Goal: Task Accomplishment & Management: Use online tool/utility

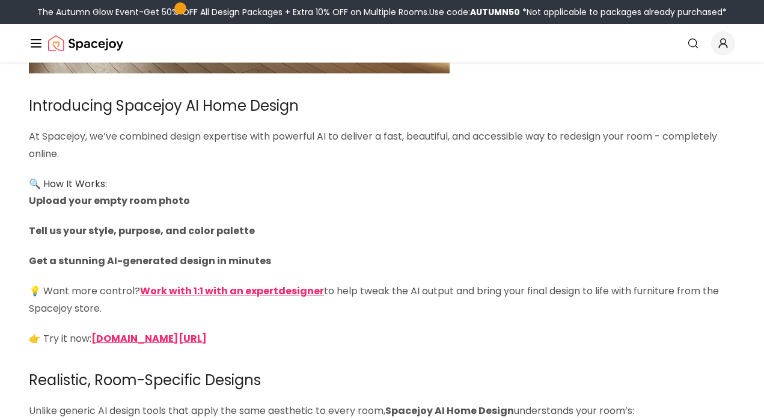
scroll to position [1826, 0]
click at [185, 331] on strong "[DOMAIN_NAME][URL]" at bounding box center [148, 338] width 115 height 14
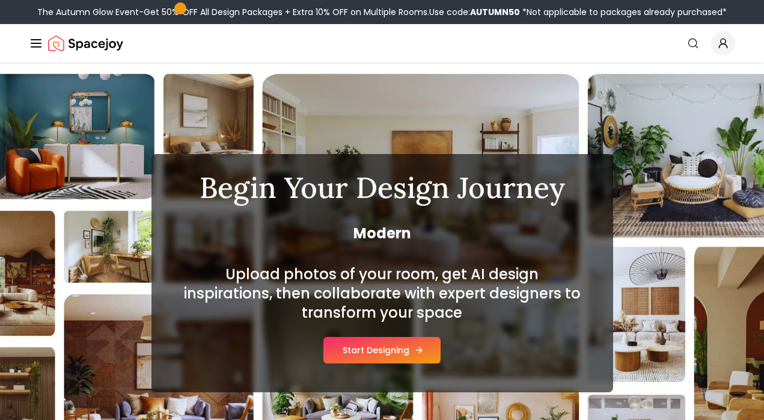
click at [368, 355] on button "Start Designing" at bounding box center [382, 350] width 117 height 26
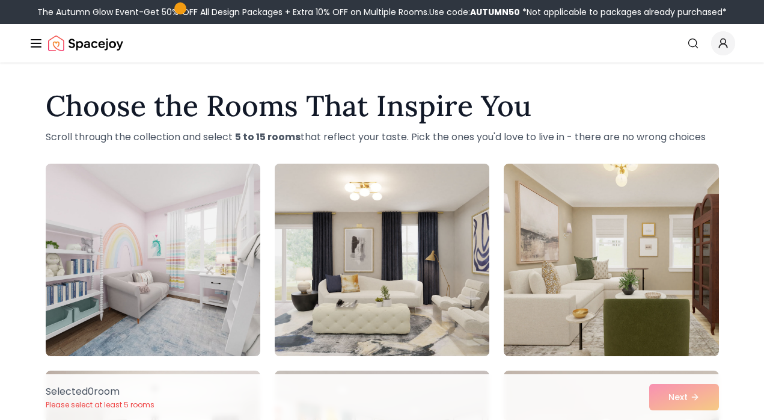
click at [373, 267] on img at bounding box center [382, 260] width 226 height 202
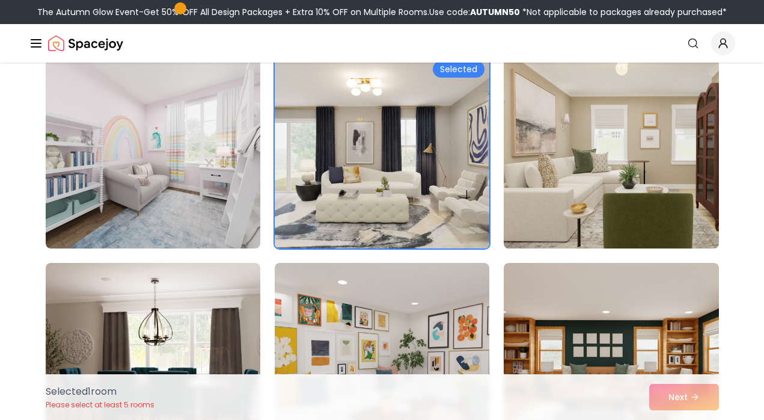
click at [561, 163] on img at bounding box center [612, 152] width 226 height 202
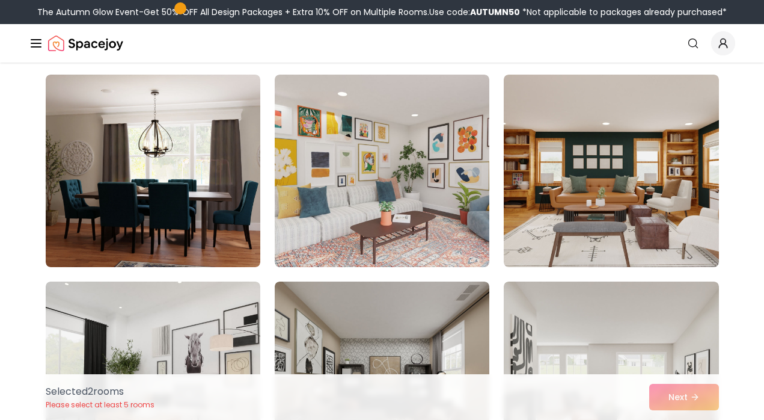
scroll to position [302, 0]
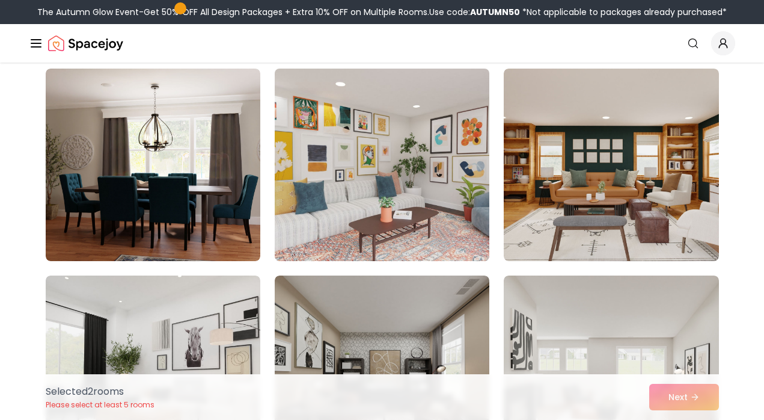
click at [352, 199] on img at bounding box center [382, 165] width 226 height 202
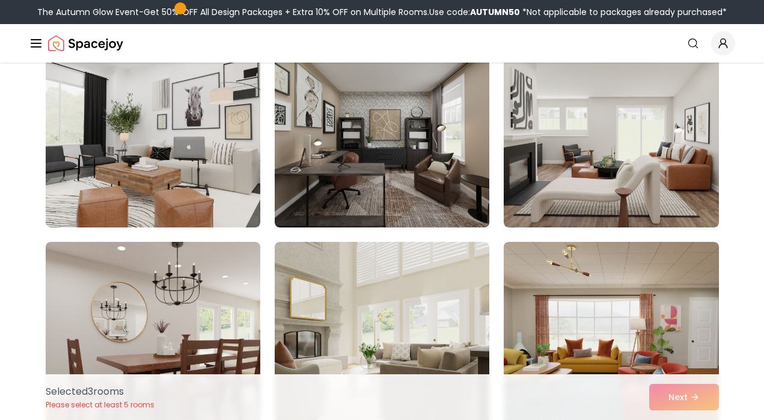
scroll to position [548, 0]
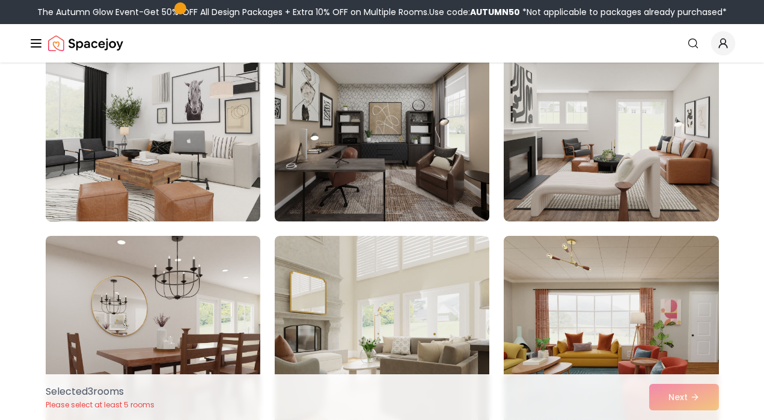
click at [357, 169] on img at bounding box center [382, 125] width 226 height 202
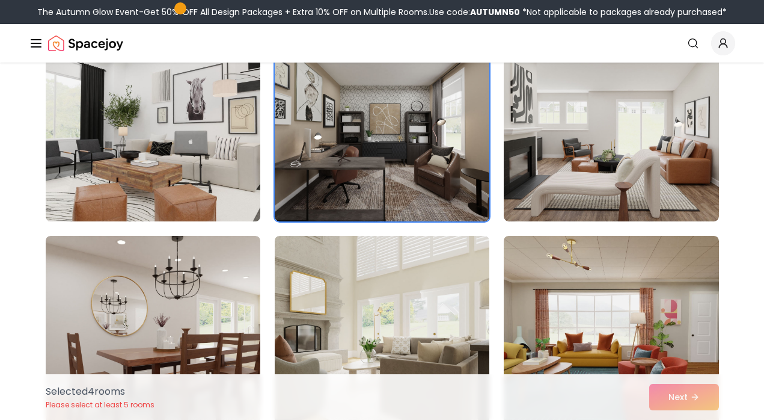
click at [195, 180] on img at bounding box center [153, 125] width 226 height 202
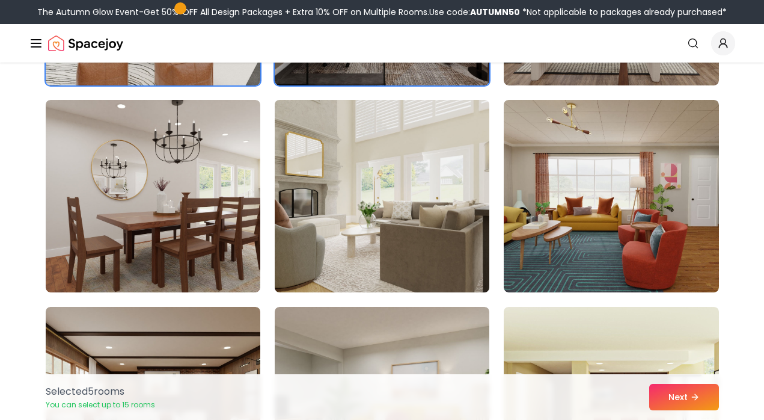
click at [423, 231] on img at bounding box center [382, 196] width 226 height 202
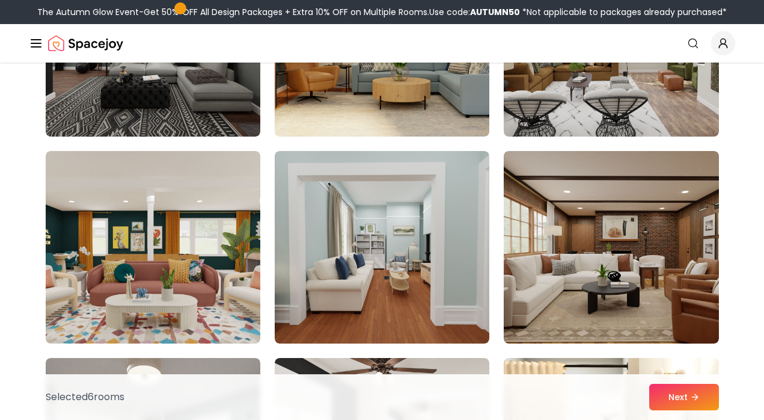
scroll to position [1262, 0]
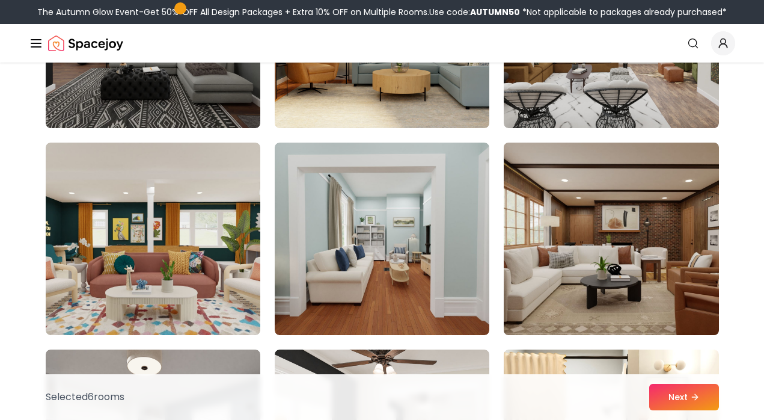
click at [600, 250] on img at bounding box center [612, 239] width 226 height 202
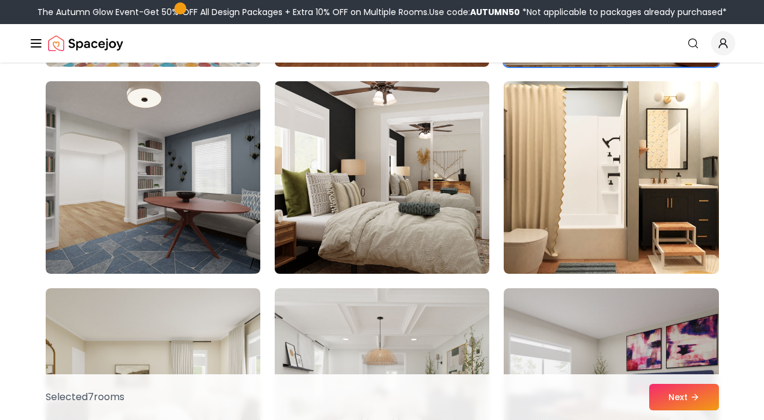
scroll to position [1509, 0]
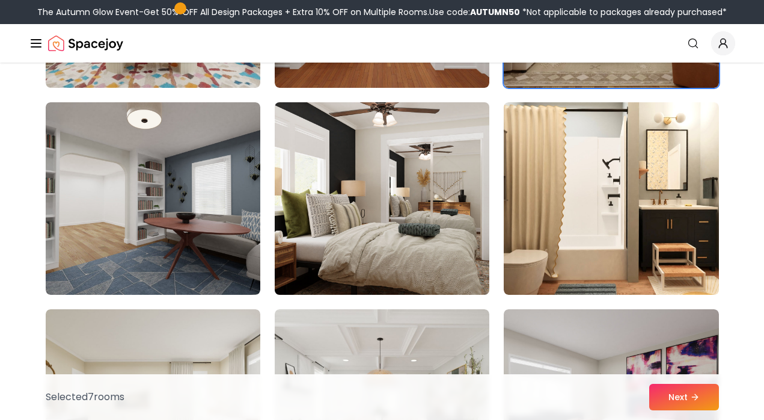
click at [381, 216] on img at bounding box center [382, 198] width 226 height 202
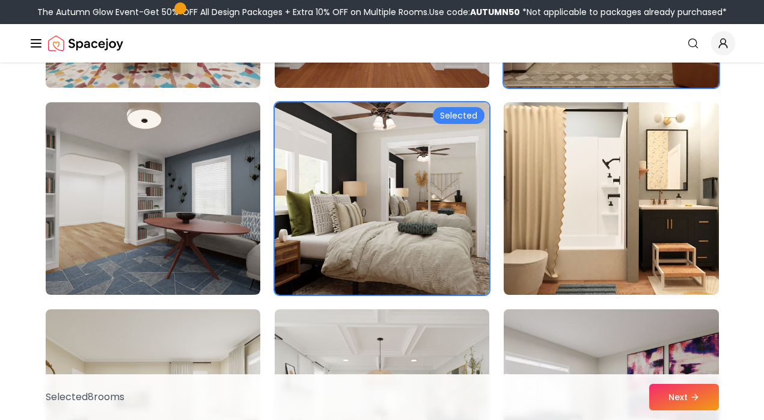
click at [658, 355] on img at bounding box center [612, 405] width 226 height 202
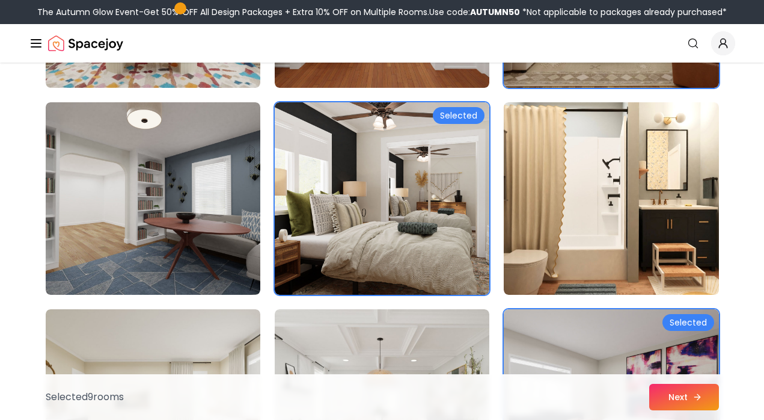
click at [669, 391] on button "Next" at bounding box center [684, 397] width 70 height 26
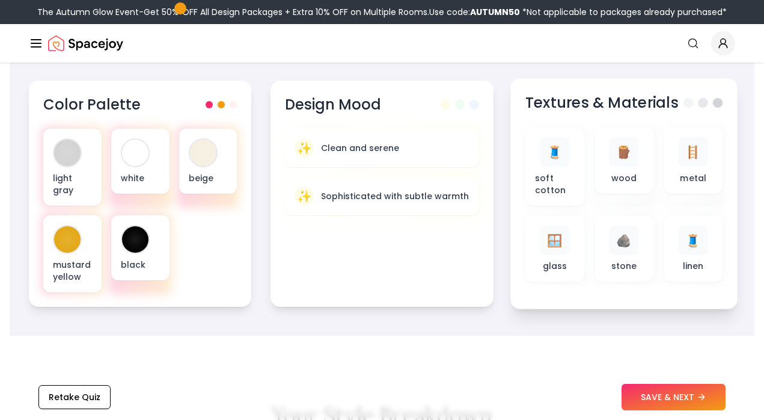
scroll to position [431, 0]
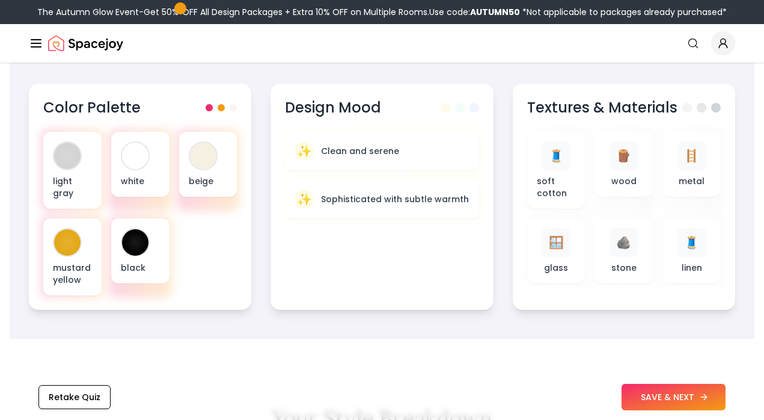
click at [666, 392] on button "SAVE & NEXT" at bounding box center [674, 397] width 104 height 26
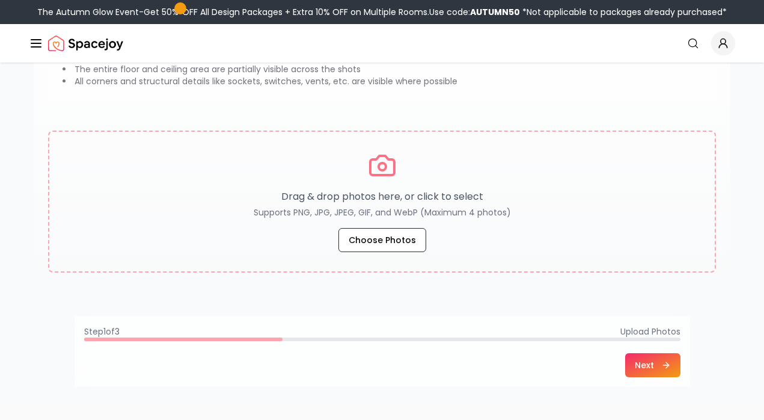
scroll to position [167, 0]
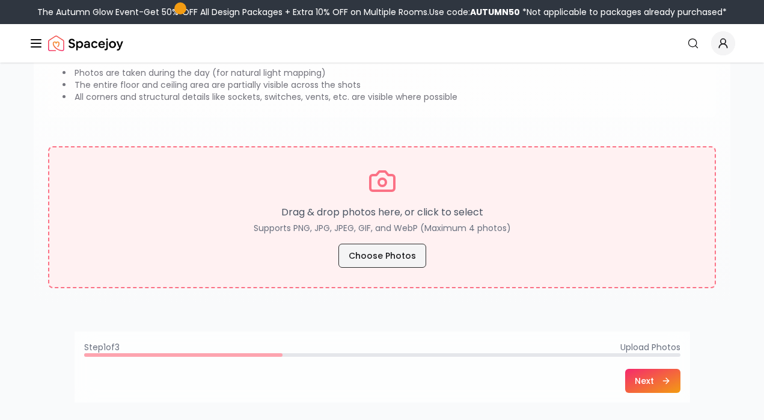
click at [390, 249] on button "Choose Photos" at bounding box center [383, 256] width 88 height 24
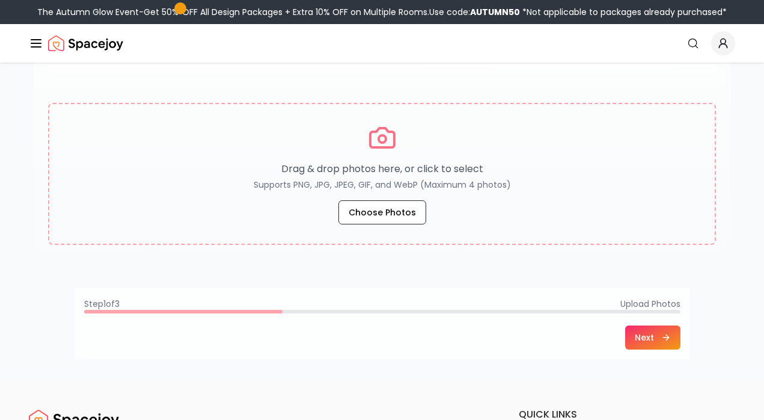
scroll to position [213, 0]
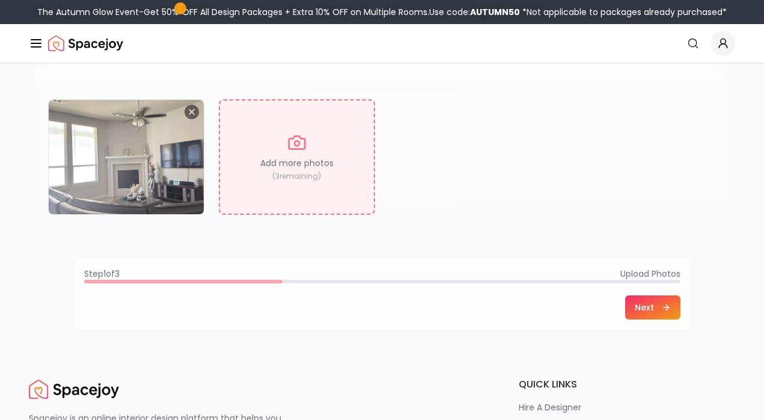
click at [291, 170] on div "Add more photos ( 3 remaining)" at bounding box center [297, 156] width 156 height 115
click at [326, 179] on div "Add more photos ( 3 remaining)" at bounding box center [297, 156] width 156 height 115
type input "**********"
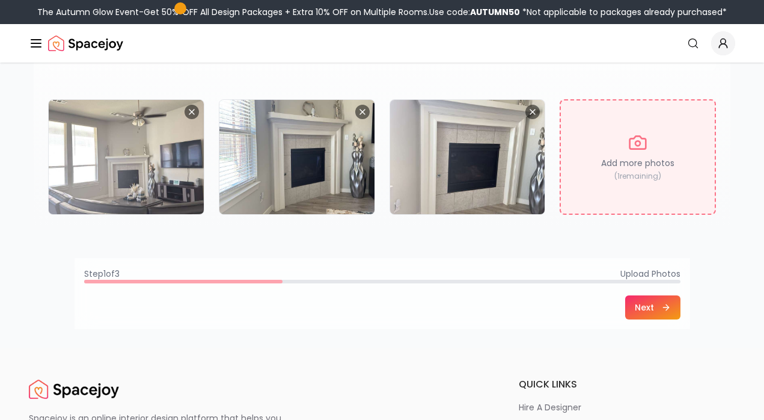
click at [593, 199] on div "Add more photos ( 1 remaining)" at bounding box center [638, 156] width 156 height 115
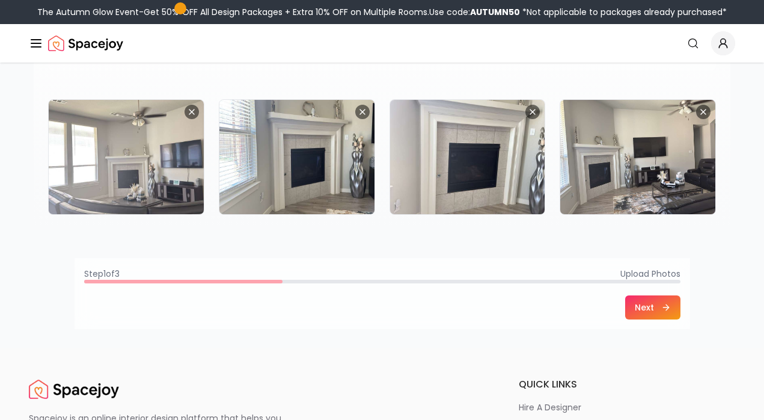
click at [652, 304] on button "Next" at bounding box center [652, 307] width 55 height 24
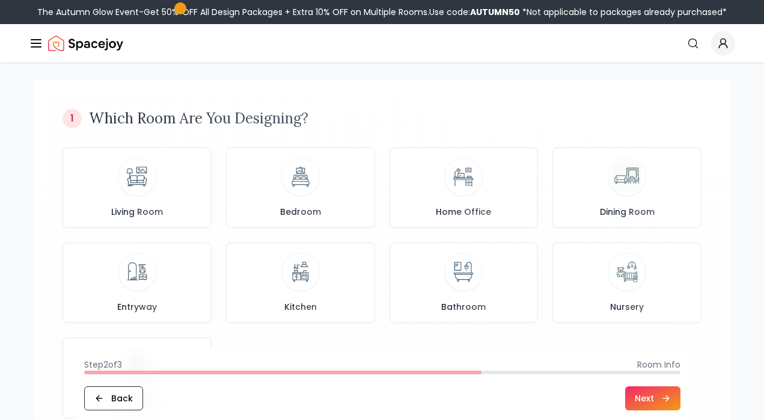
scroll to position [72, 0]
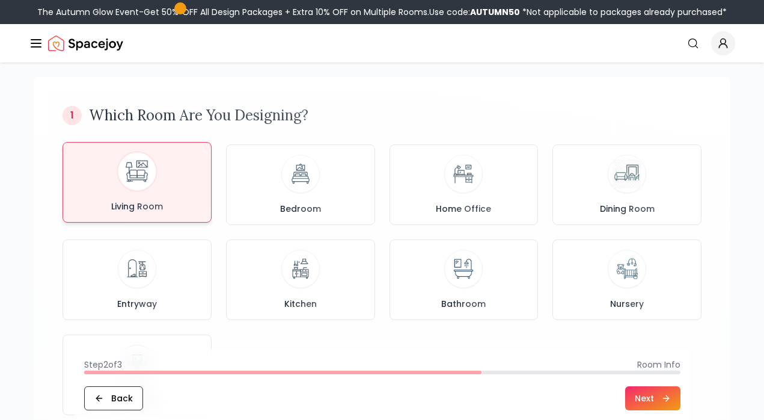
click at [144, 189] on div "Living Room" at bounding box center [137, 182] width 129 height 60
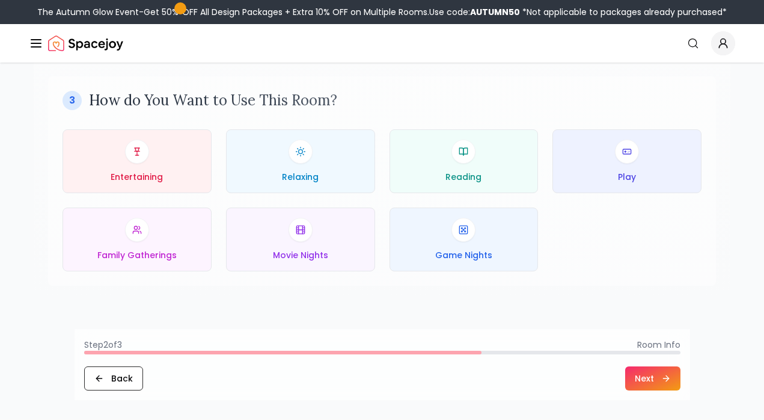
scroll to position [594, 0]
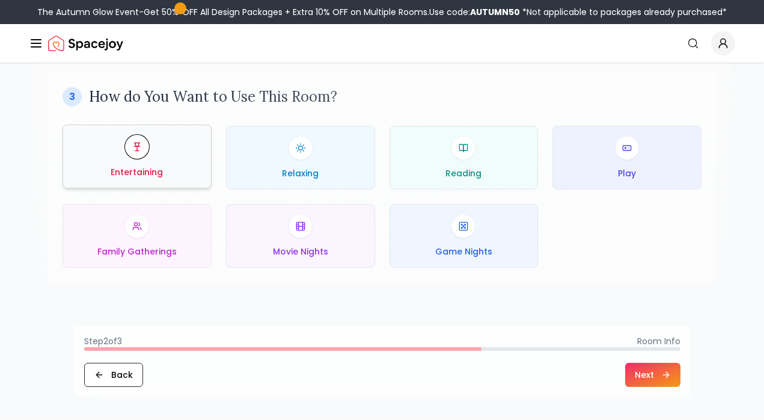
click at [194, 180] on button "Entertaining" at bounding box center [137, 156] width 149 height 64
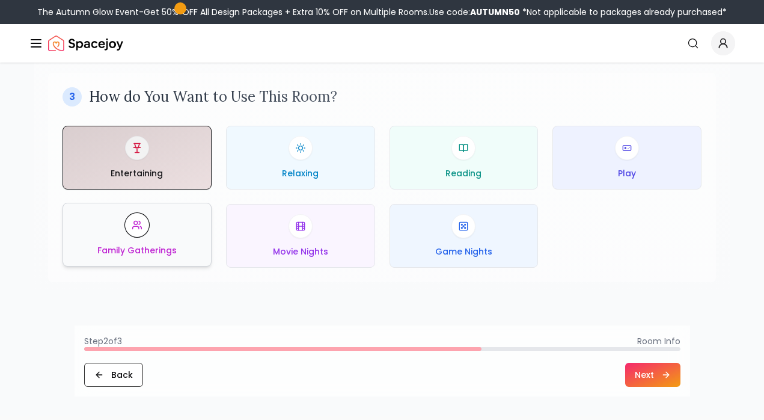
click at [178, 258] on button "Family Gatherings" at bounding box center [137, 235] width 149 height 64
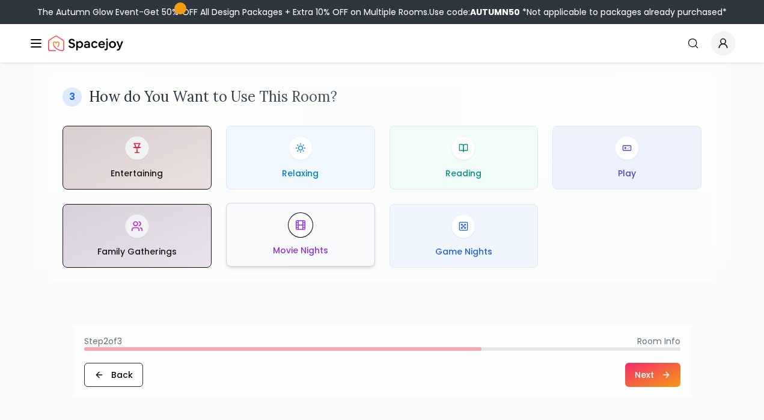
click at [283, 236] on div "Movie Nights" at bounding box center [300, 234] width 129 height 43
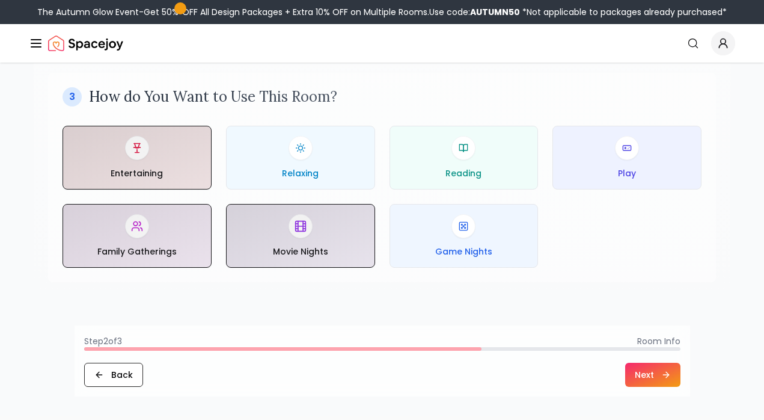
click at [643, 364] on button "Next" at bounding box center [652, 375] width 55 height 24
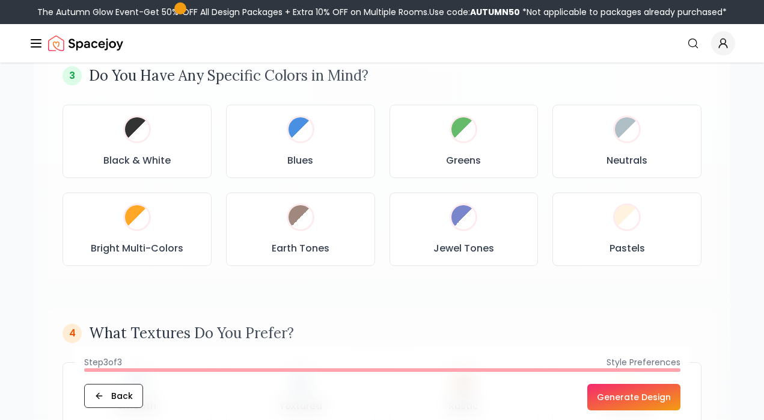
scroll to position [637, 0]
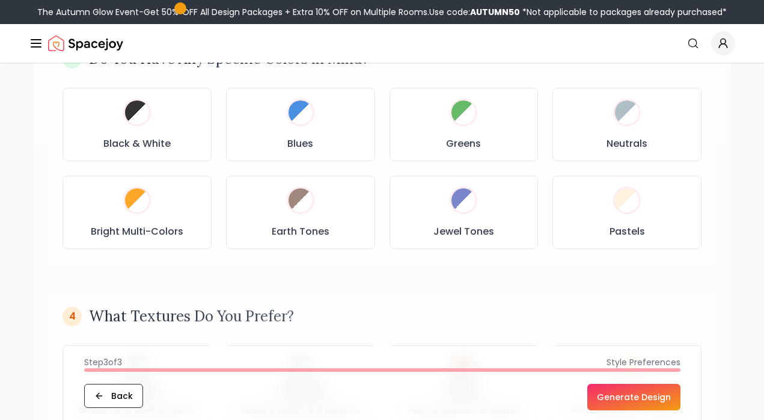
click at [628, 388] on button "Generate Design" at bounding box center [634, 397] width 93 height 26
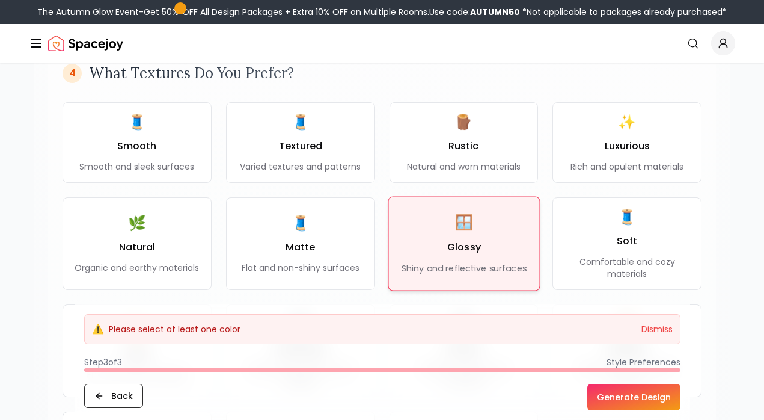
scroll to position [892, 0]
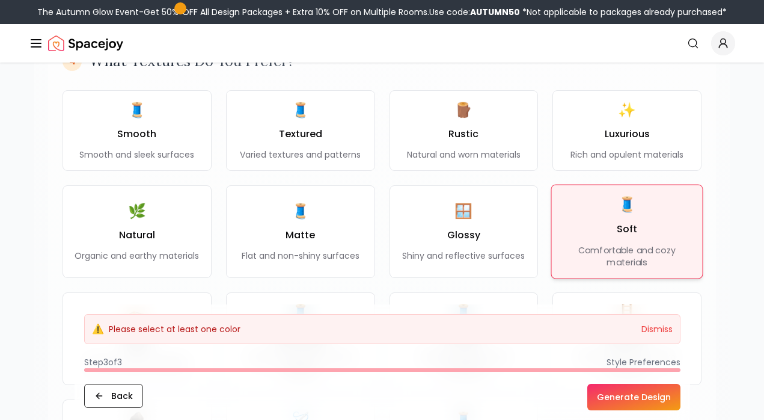
click at [653, 195] on div "🧵 Soft Comfortable and cozy materials" at bounding box center [627, 230] width 131 height 73
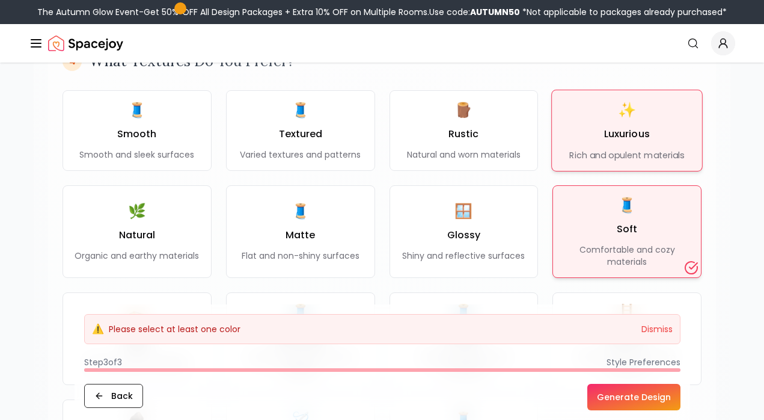
click at [654, 134] on div "✨ Luxurious Rich and opulent materials" at bounding box center [627, 130] width 115 height 61
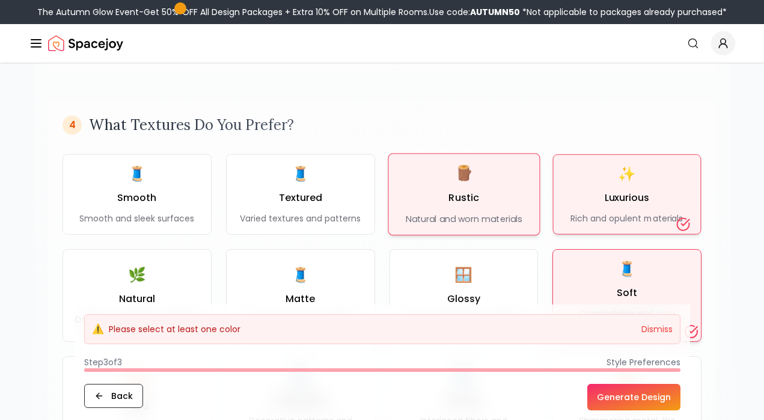
click at [472, 213] on p "Natural and worn materials" at bounding box center [464, 218] width 116 height 12
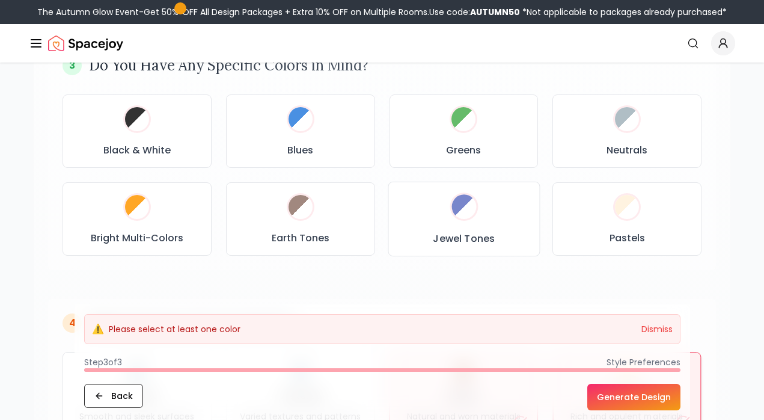
scroll to position [629, 0]
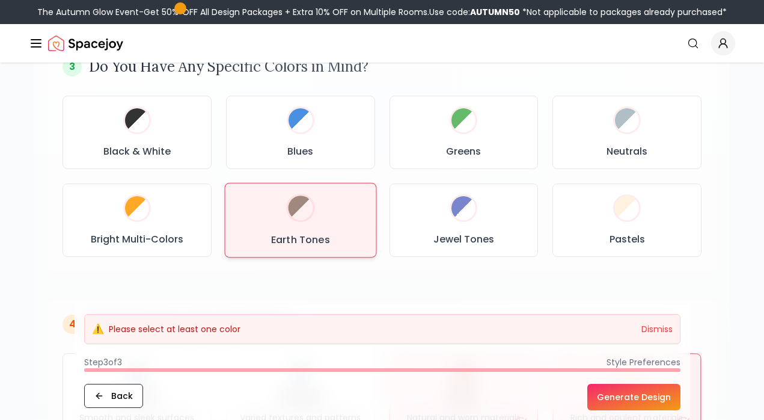
click at [323, 219] on div "Earth Tones" at bounding box center [300, 220] width 131 height 54
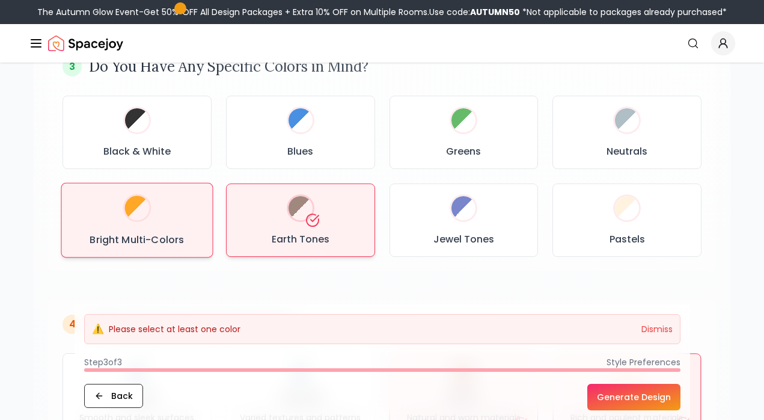
click at [180, 204] on div "Bright Multi-Colors" at bounding box center [137, 220] width 131 height 54
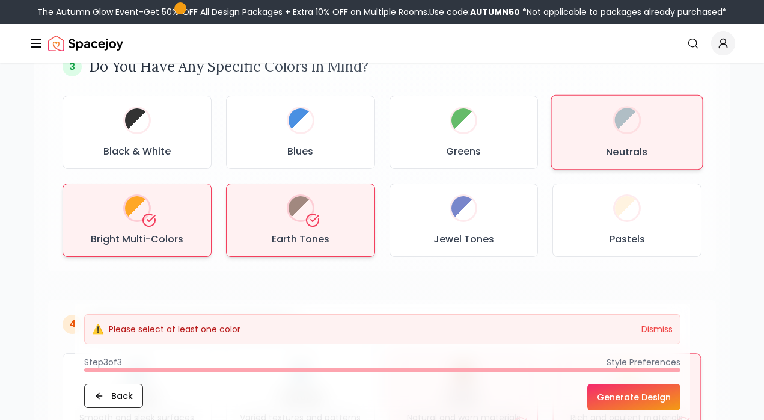
click at [592, 150] on div "Neutrals" at bounding box center [627, 132] width 131 height 54
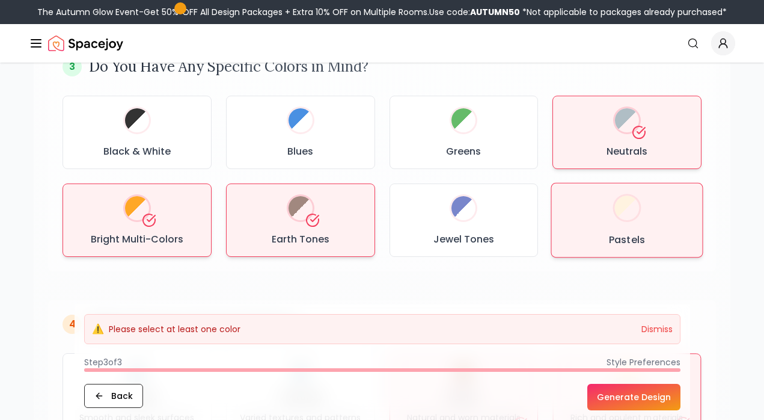
click at [617, 213] on div at bounding box center [627, 207] width 25 height 25
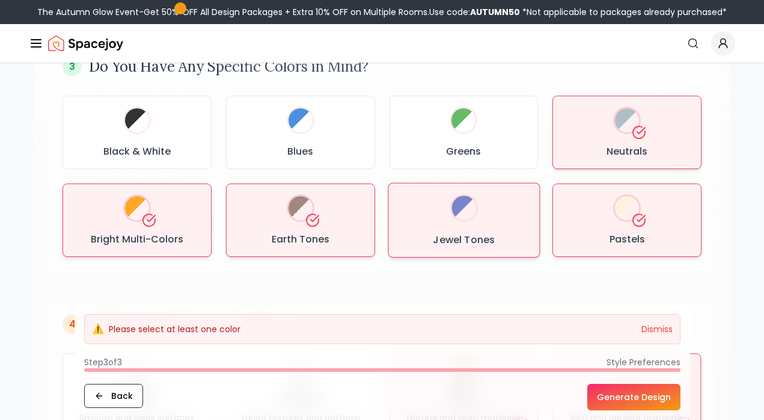
click at [486, 242] on h3 "Jewel Tones" at bounding box center [464, 239] width 62 height 14
click at [651, 404] on button "Generate Design" at bounding box center [634, 397] width 93 height 26
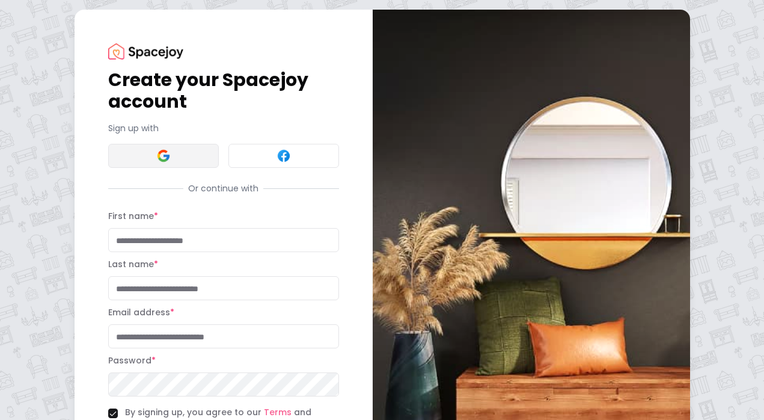
click at [135, 162] on button at bounding box center [163, 156] width 111 height 24
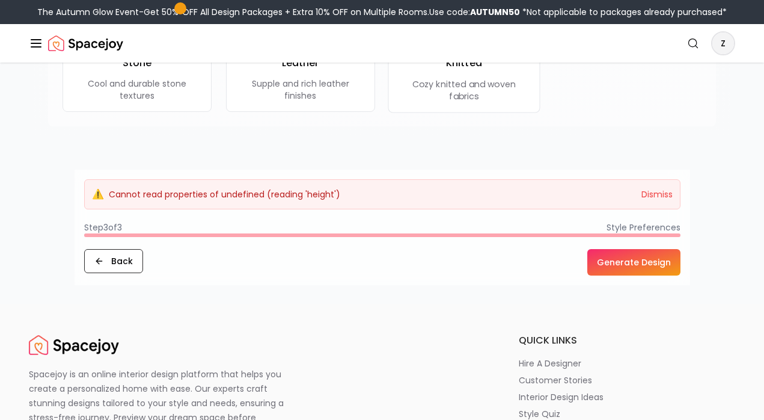
scroll to position [1286, 0]
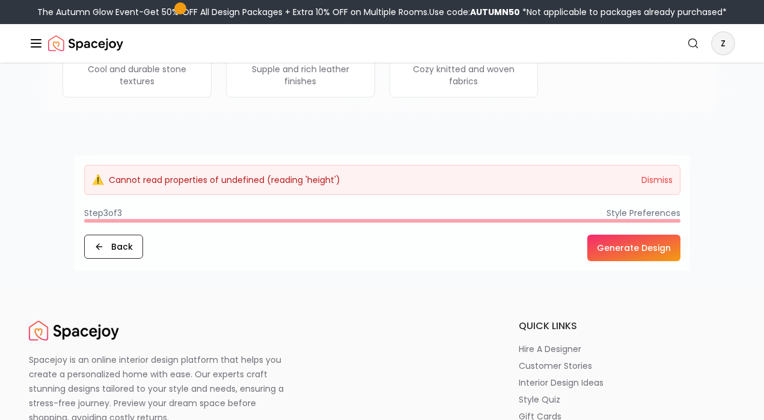
click at [639, 248] on button "Generate Design" at bounding box center [634, 248] width 93 height 26
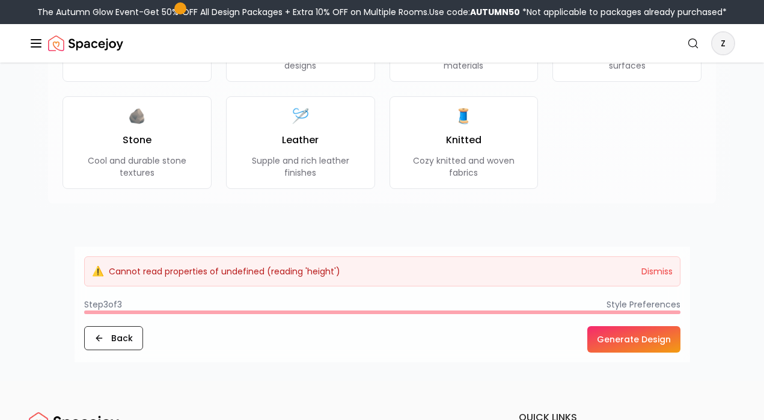
scroll to position [1298, 0]
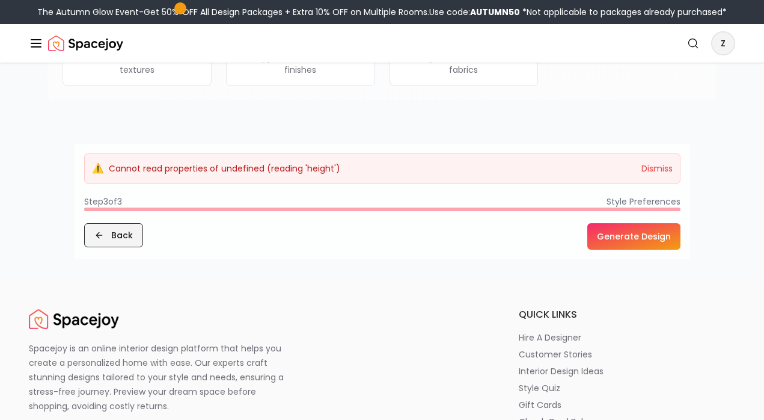
click at [122, 234] on button "Back" at bounding box center [113, 235] width 59 height 24
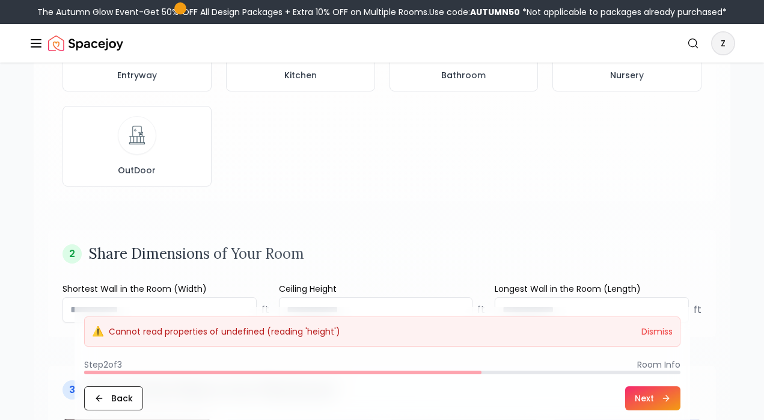
scroll to position [0, 0]
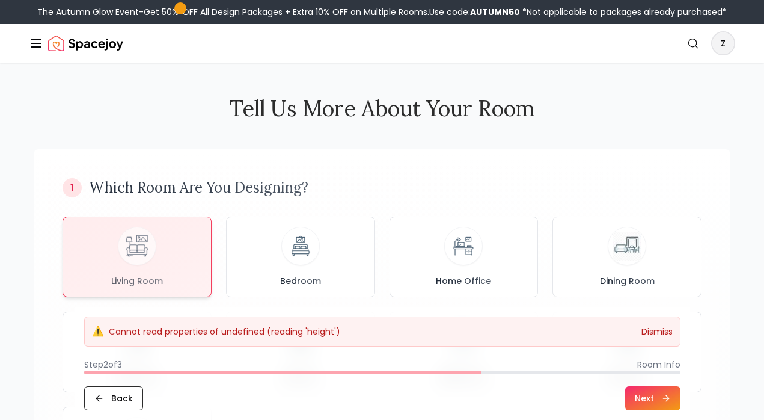
click at [661, 336] on button "Dismiss" at bounding box center [657, 331] width 31 height 12
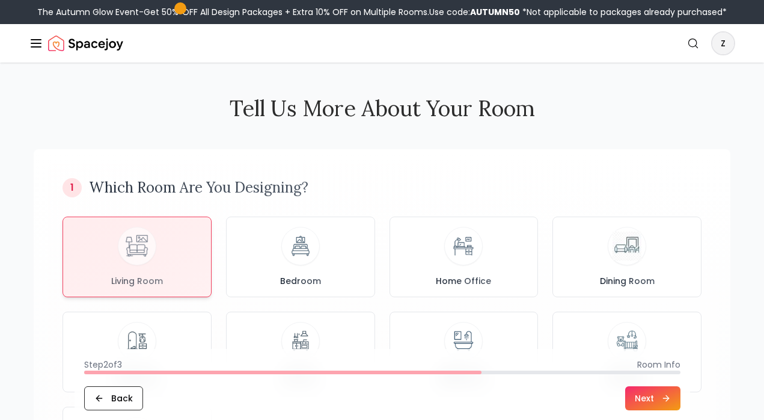
click at [666, 397] on icon at bounding box center [666, 398] width 10 height 10
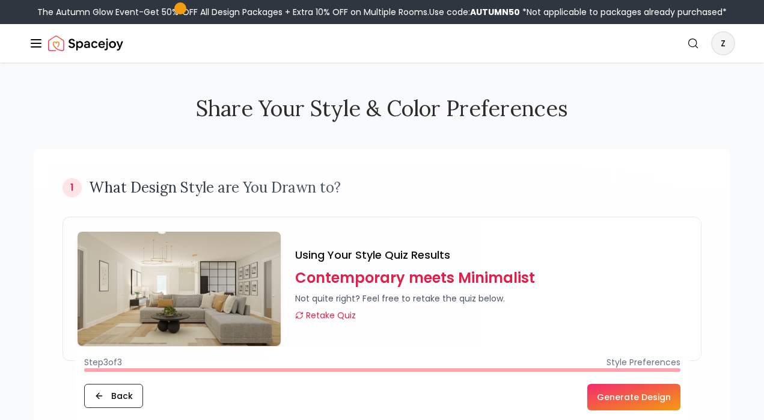
click at [663, 397] on button "Generate Design" at bounding box center [634, 397] width 93 height 26
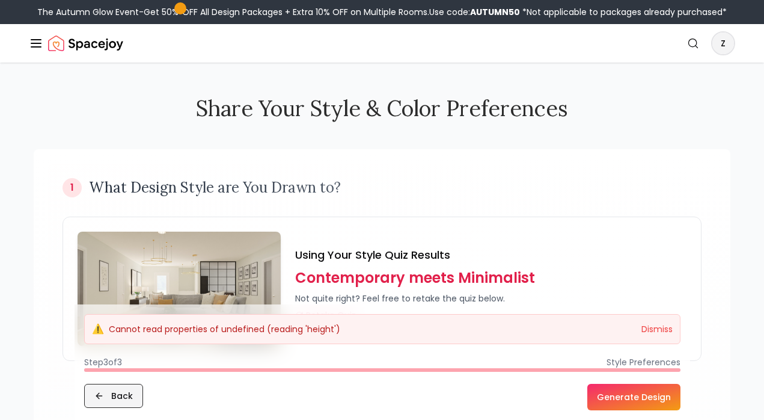
click at [125, 394] on button "Back" at bounding box center [113, 396] width 59 height 24
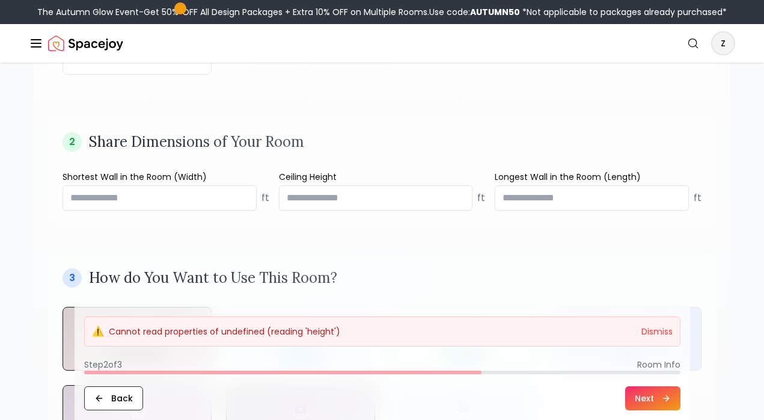
scroll to position [390, 0]
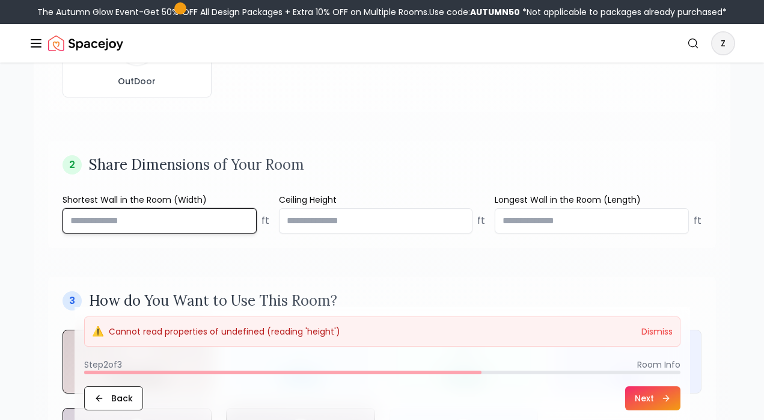
click at [200, 218] on input "number" at bounding box center [160, 220] width 194 height 25
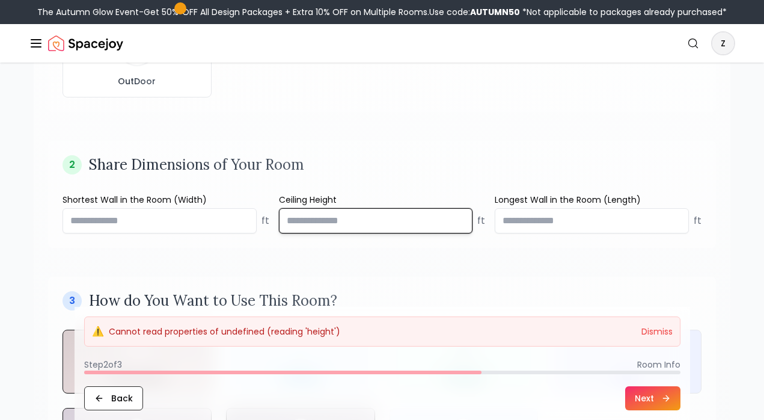
click at [461, 216] on input "****" at bounding box center [376, 220] width 194 height 25
drag, startPoint x: 429, startPoint y: 227, endPoint x: 271, endPoint y: 213, distance: 158.7
click at [271, 213] on div "Shortest Wall in the Room (Width) ft Ceiling Height **** ft Longest Wall in the…" at bounding box center [382, 214] width 639 height 40
type input "**"
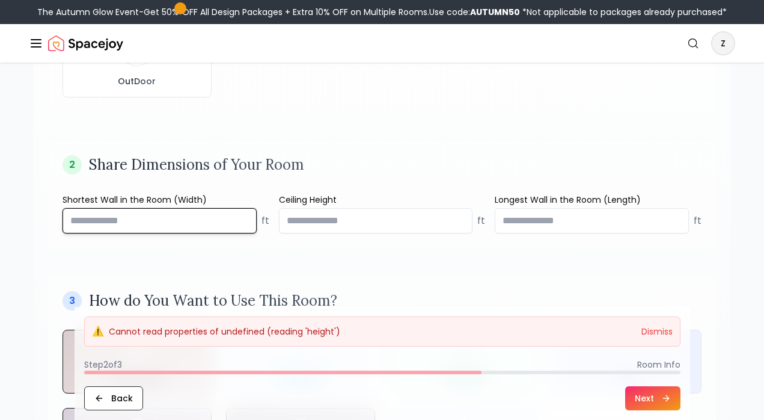
click at [260, 242] on div "2 Share Dimensions of Your Room Shortest Wall in the Room (Width) ft Ceiling He…" at bounding box center [382, 194] width 668 height 107
type input "*"
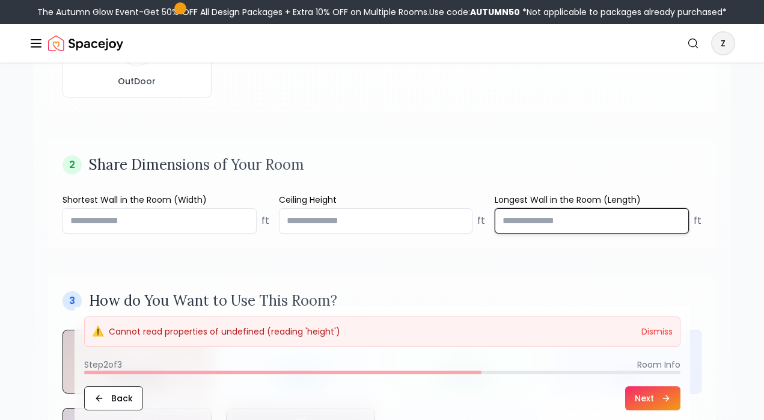
click at [554, 216] on input "number" at bounding box center [592, 220] width 194 height 25
type input "**"
click at [664, 403] on button "Next" at bounding box center [652, 398] width 55 height 24
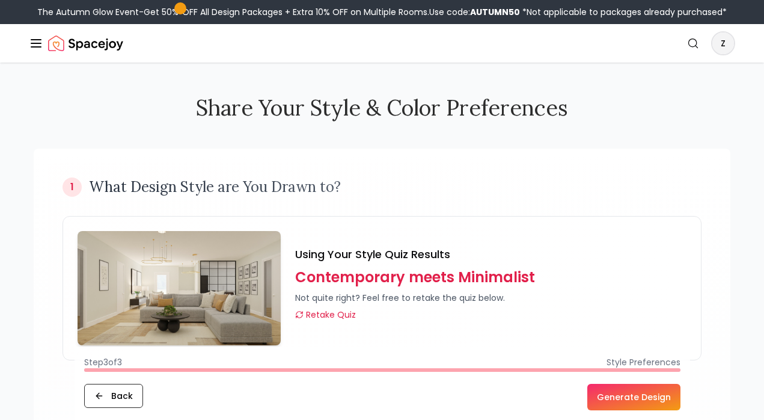
scroll to position [0, 0]
click at [631, 400] on button "Generate Design" at bounding box center [634, 397] width 93 height 26
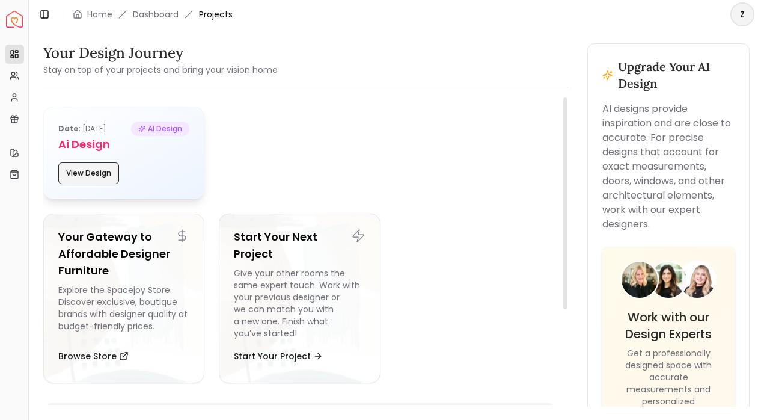
click at [97, 177] on button "View Design" at bounding box center [88, 173] width 61 height 22
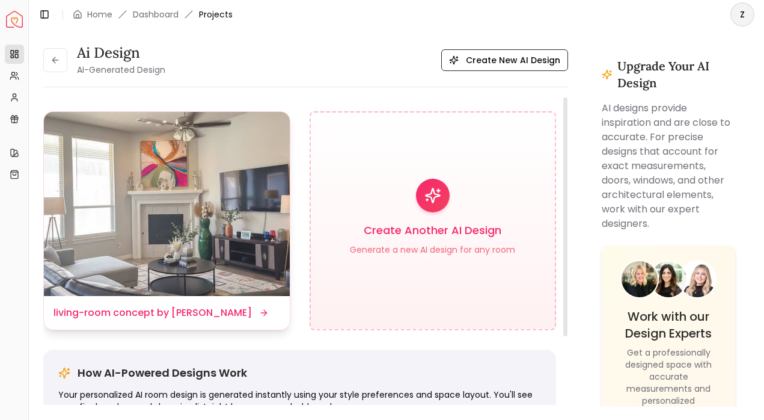
click at [165, 201] on img at bounding box center [167, 204] width 246 height 184
